Goal: Check status: Check status

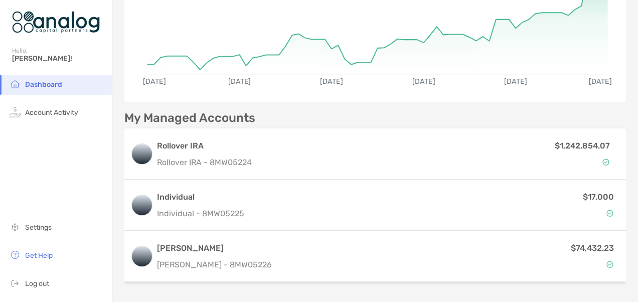
scroll to position [153, 0]
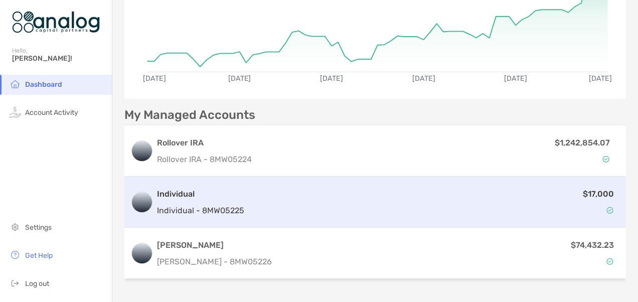
click at [586, 191] on p "$17,000" at bounding box center [598, 194] width 31 height 13
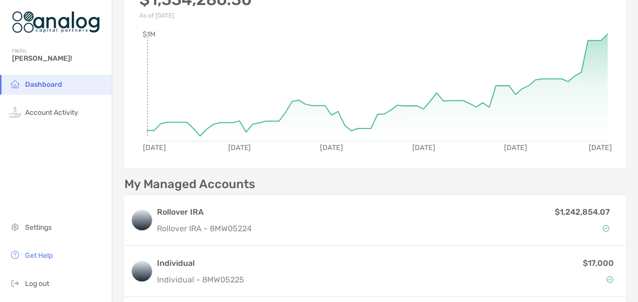
scroll to position [151, 0]
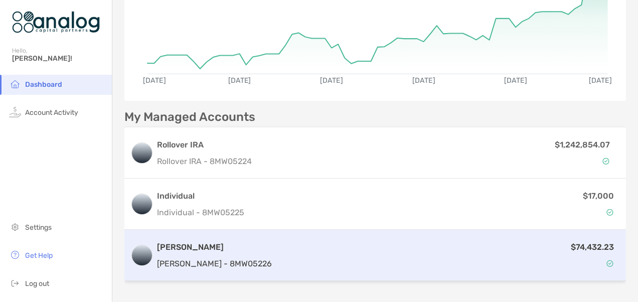
click at [582, 245] on p "$74,432.23" at bounding box center [592, 247] width 43 height 13
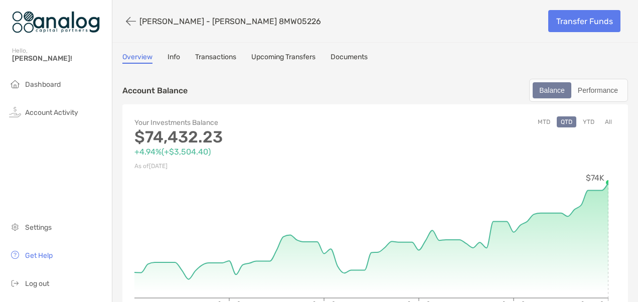
click at [581, 118] on button "YTD" at bounding box center [589, 121] width 20 height 11
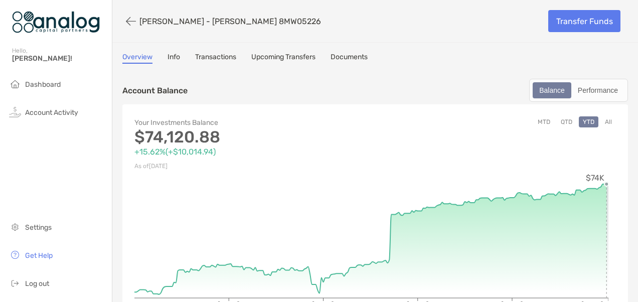
click at [607, 185] on circle at bounding box center [607, 184] width 4 height 4
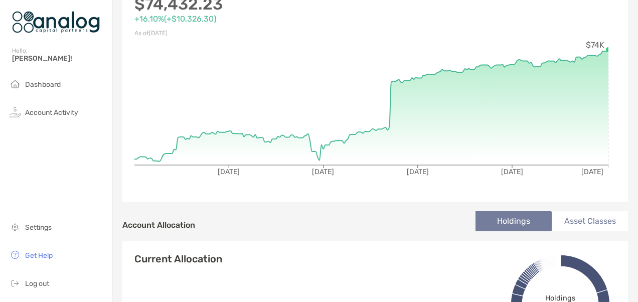
scroll to position [100, 0]
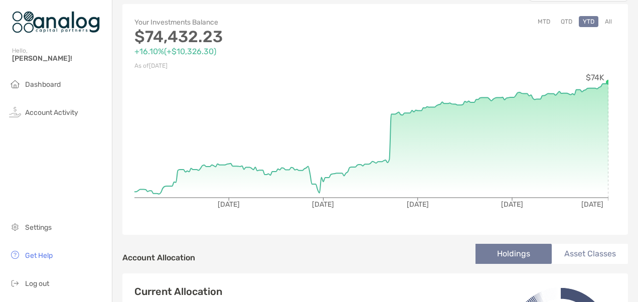
click at [607, 81] on circle at bounding box center [609, 82] width 6 height 6
